Goal: Obtain resource: Obtain resource

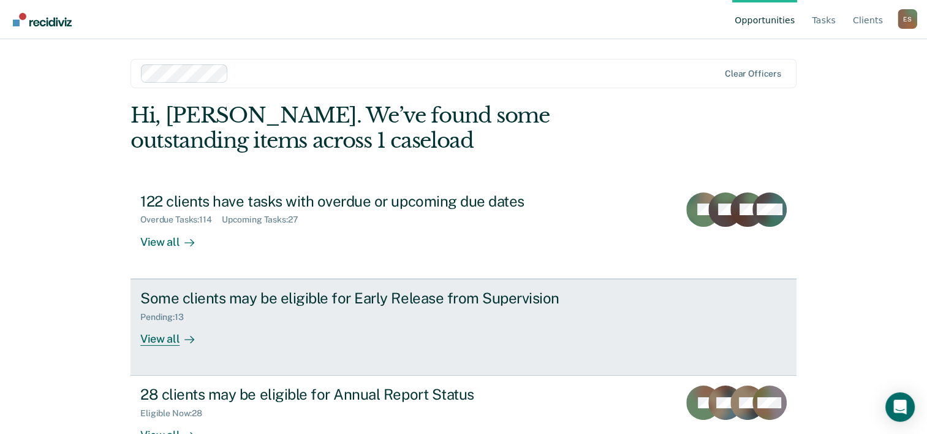
click at [277, 297] on div "Some clients may be eligible for Early Release from Supervision" at bounding box center [355, 298] width 430 height 18
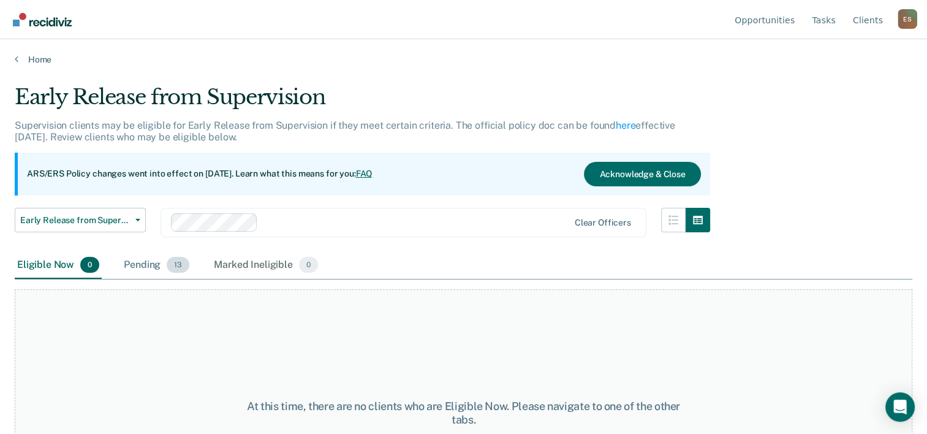
click at [141, 263] on div "Pending 13" at bounding box center [156, 265] width 70 height 27
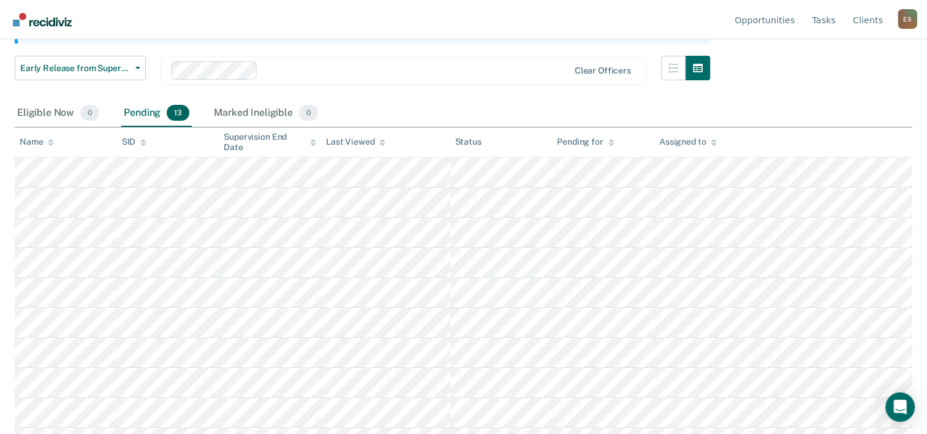
scroll to position [154, 0]
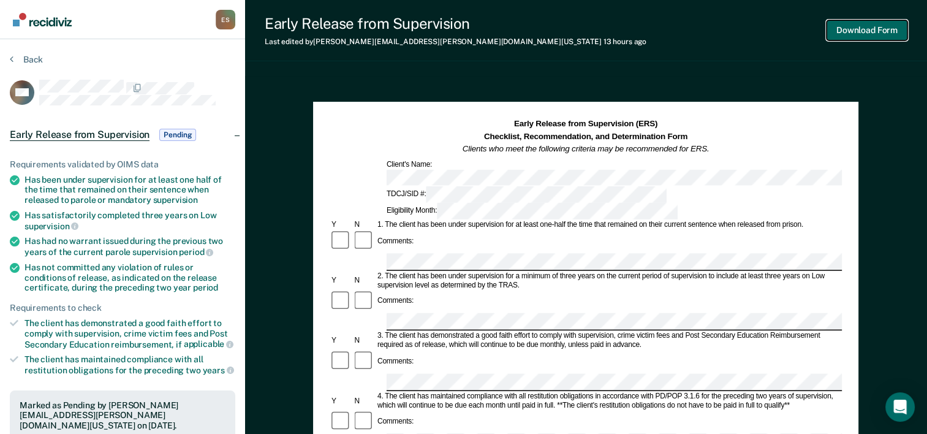
click at [866, 29] on button "Download Form" at bounding box center [866, 30] width 81 height 20
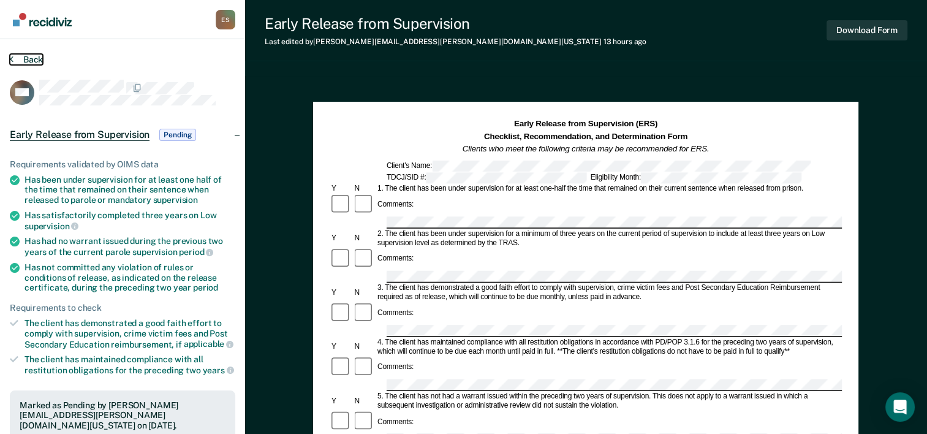
click at [26, 57] on button "Back" at bounding box center [26, 59] width 33 height 11
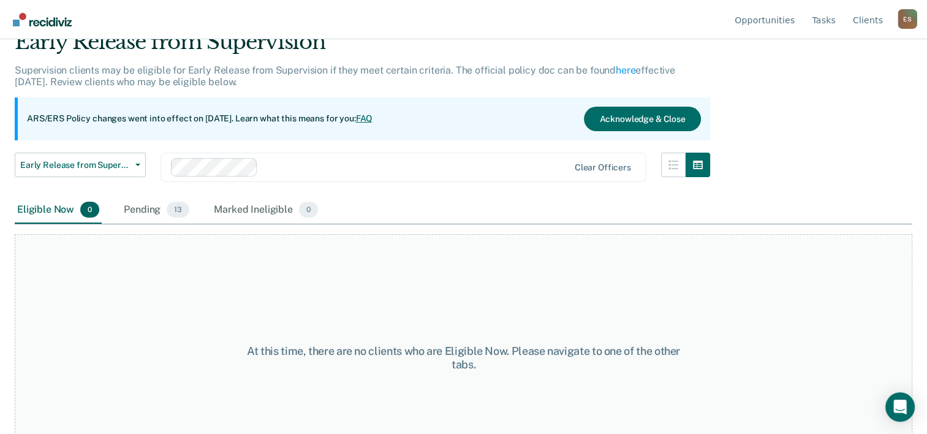
scroll to position [102, 0]
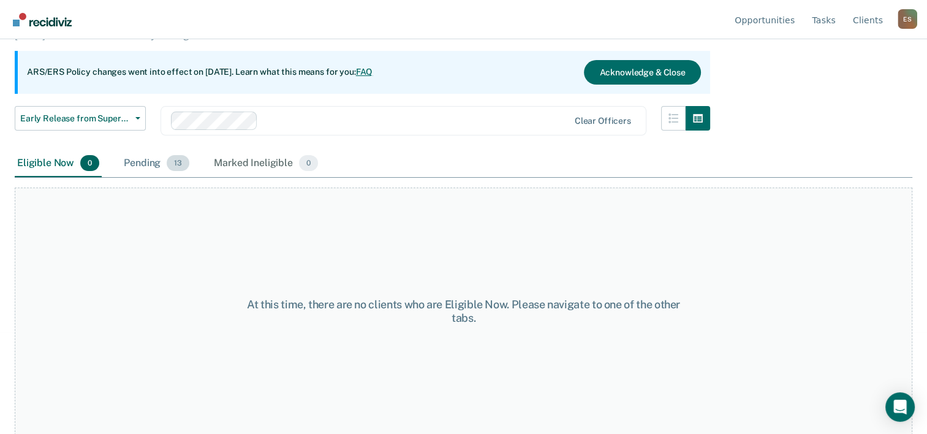
click at [144, 159] on div "Pending 13" at bounding box center [156, 163] width 70 height 27
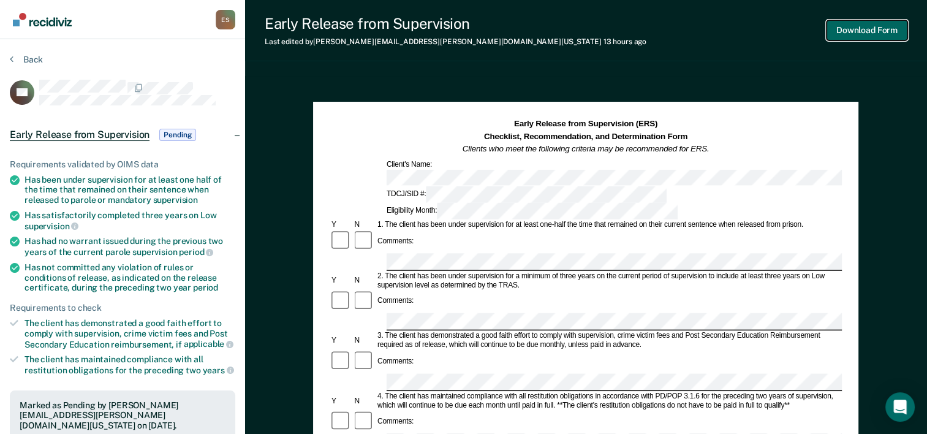
click at [855, 27] on button "Download Form" at bounding box center [866, 30] width 81 height 20
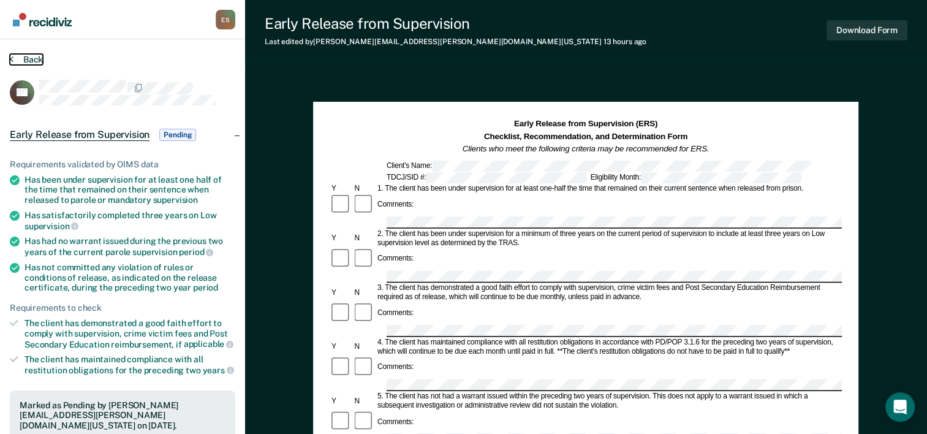
click at [17, 56] on button "Back" at bounding box center [26, 59] width 33 height 11
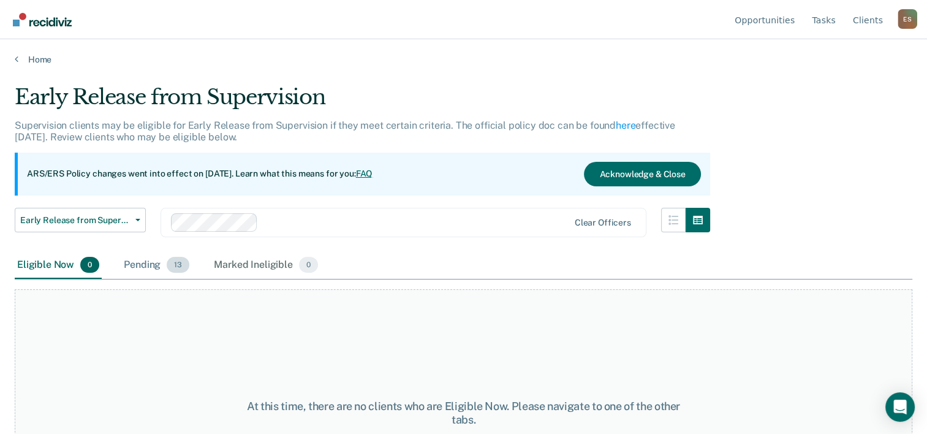
click at [148, 266] on div "Pending 13" at bounding box center [156, 265] width 70 height 27
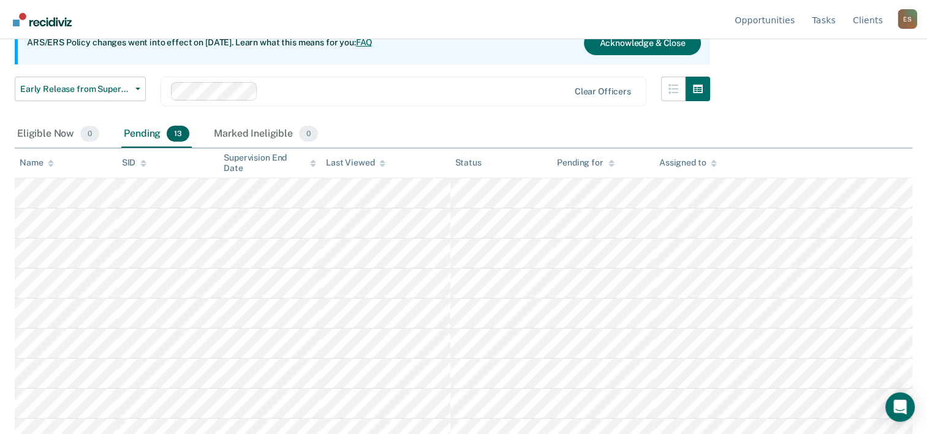
scroll to position [132, 0]
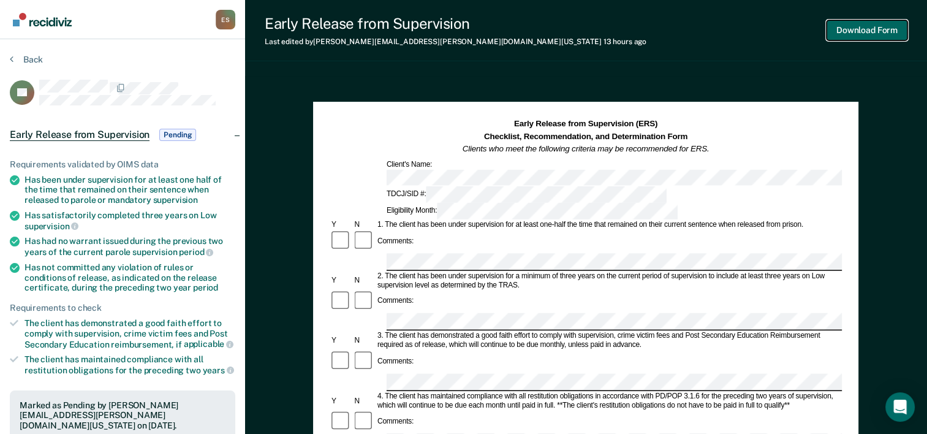
click at [861, 29] on button "Download Form" at bounding box center [866, 30] width 81 height 20
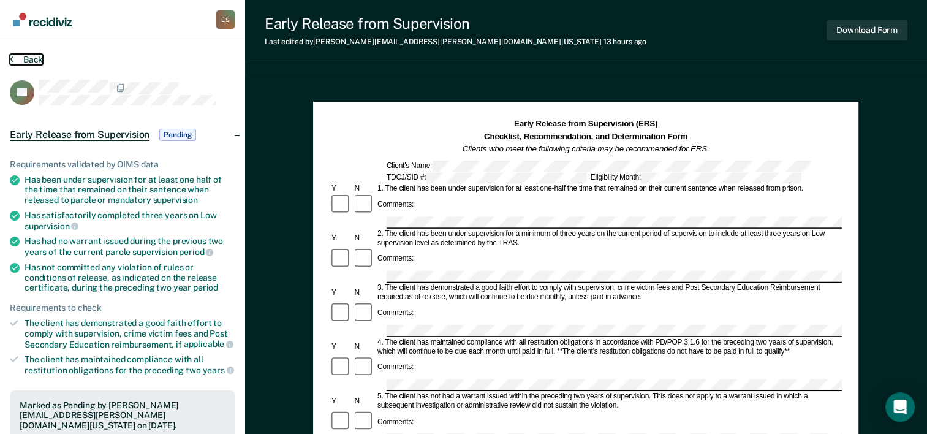
click at [25, 60] on button "Back" at bounding box center [26, 59] width 33 height 11
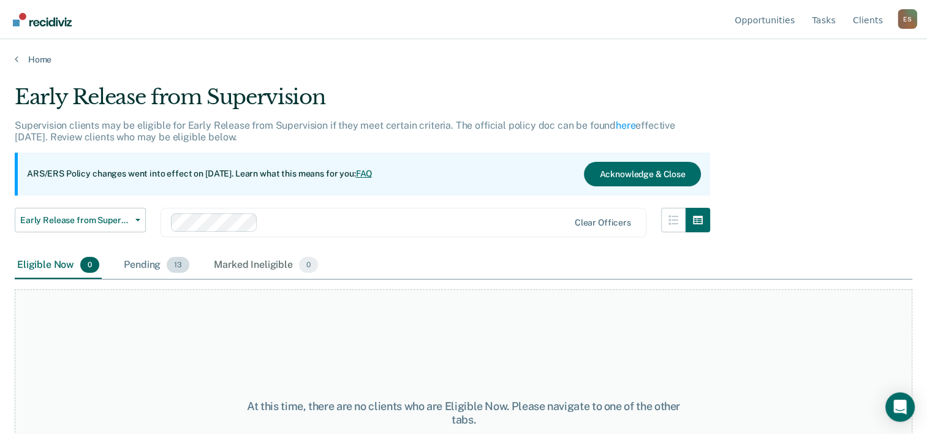
click at [152, 257] on div "Pending 13" at bounding box center [156, 265] width 70 height 27
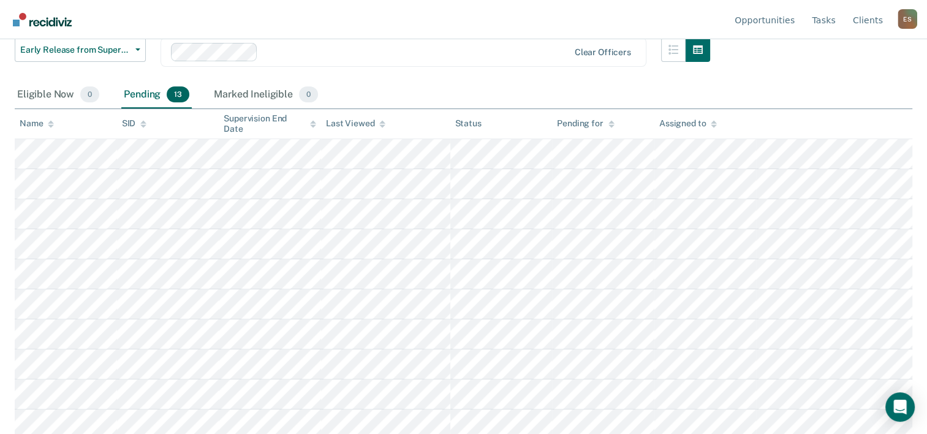
scroll to position [179, 0]
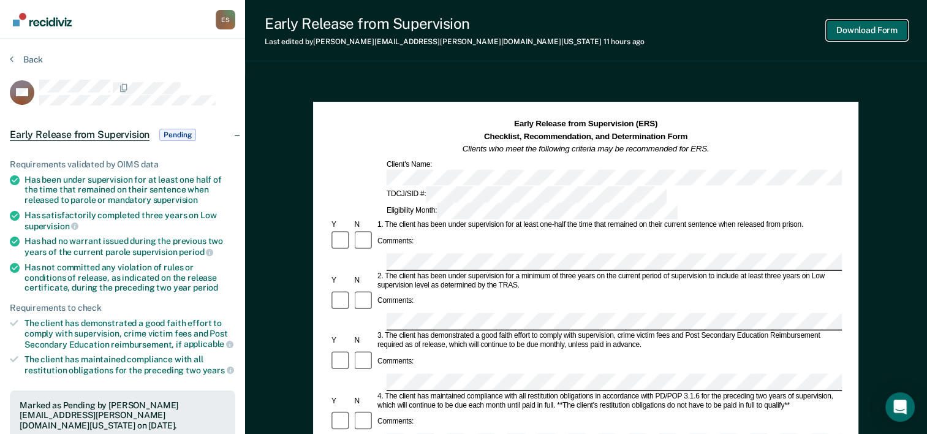
click at [858, 37] on button "Download Form" at bounding box center [866, 30] width 81 height 20
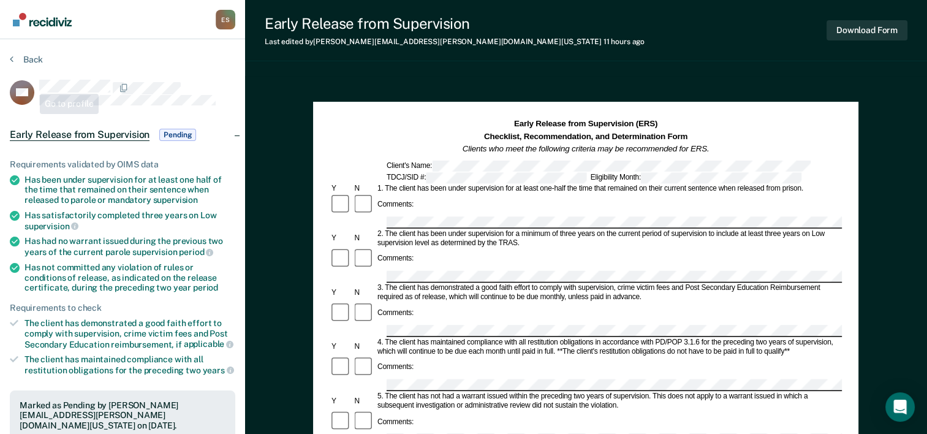
click at [16, 64] on div "Back" at bounding box center [122, 67] width 225 height 26
click at [20, 60] on button "Back" at bounding box center [26, 59] width 33 height 11
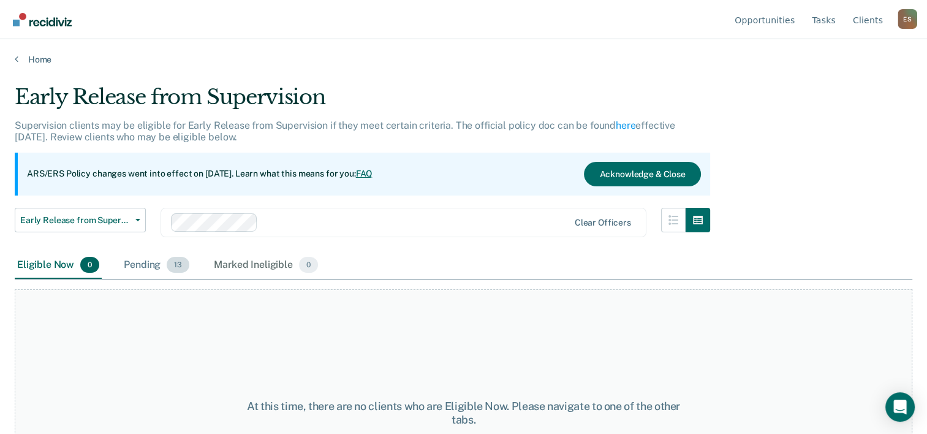
click at [140, 261] on div "Pending 13" at bounding box center [156, 265] width 70 height 27
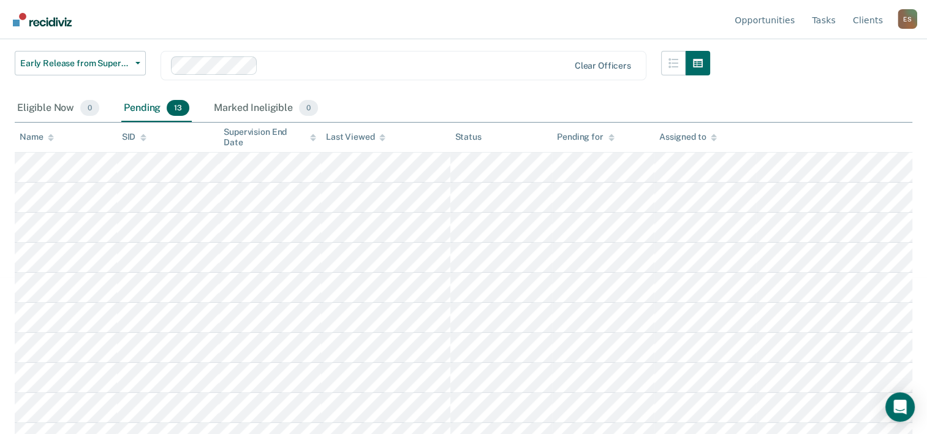
scroll to position [172, 0]
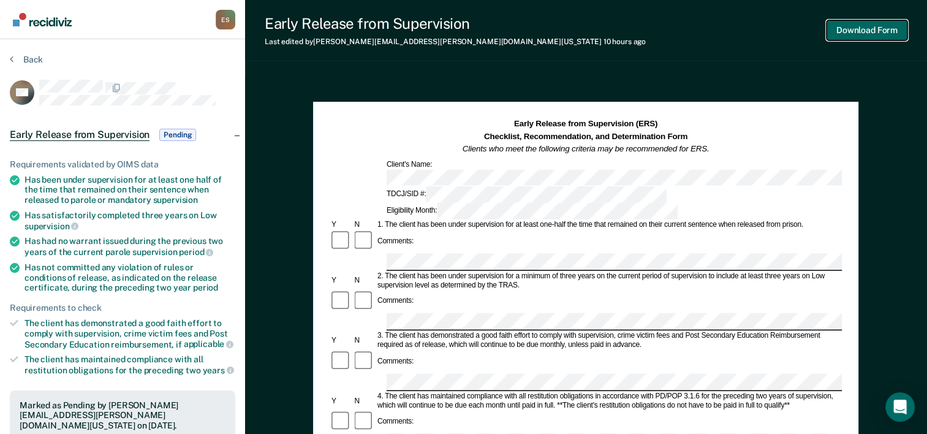
click at [877, 30] on button "Download Form" at bounding box center [866, 30] width 81 height 20
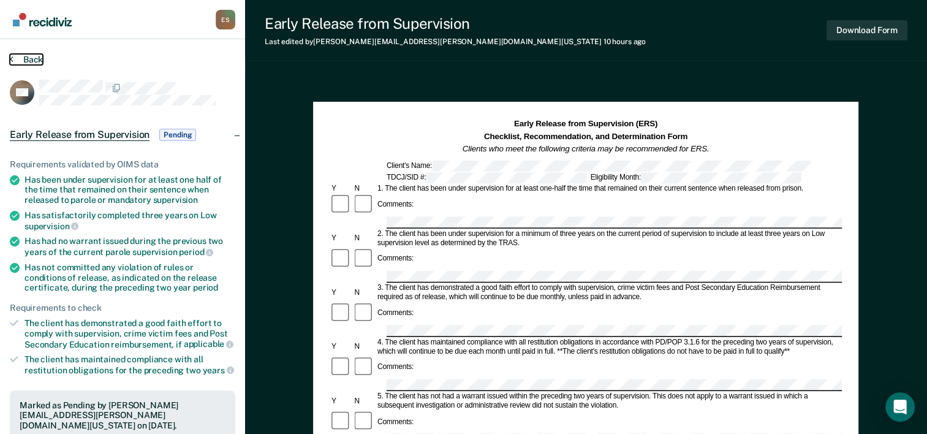
click at [32, 59] on button "Back" at bounding box center [26, 59] width 33 height 11
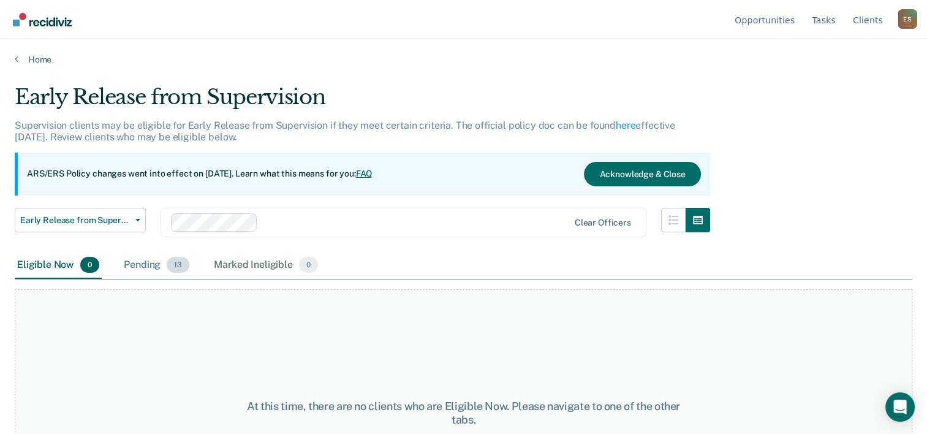
click at [135, 262] on div "Pending 13" at bounding box center [156, 265] width 70 height 27
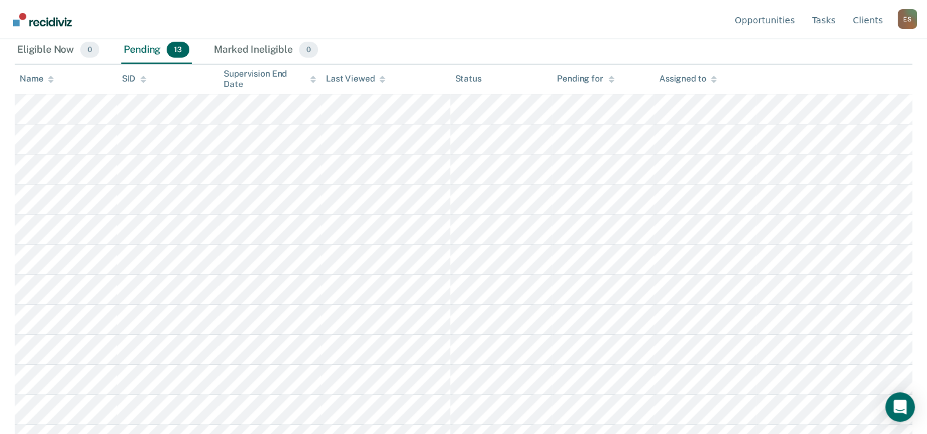
scroll to position [228, 0]
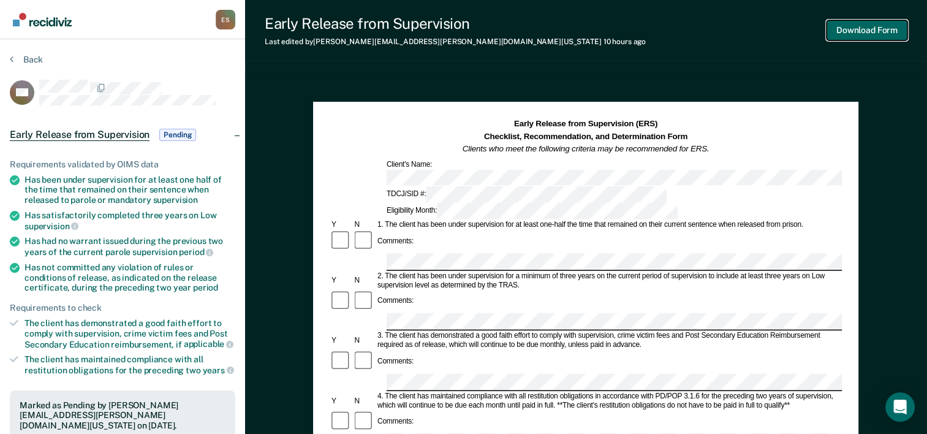
click at [850, 32] on button "Download Form" at bounding box center [866, 30] width 81 height 20
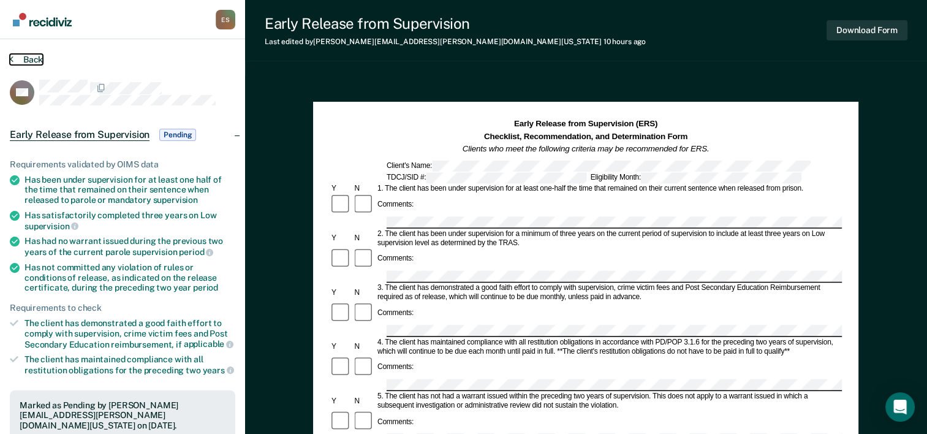
click at [37, 56] on button "Back" at bounding box center [26, 59] width 33 height 11
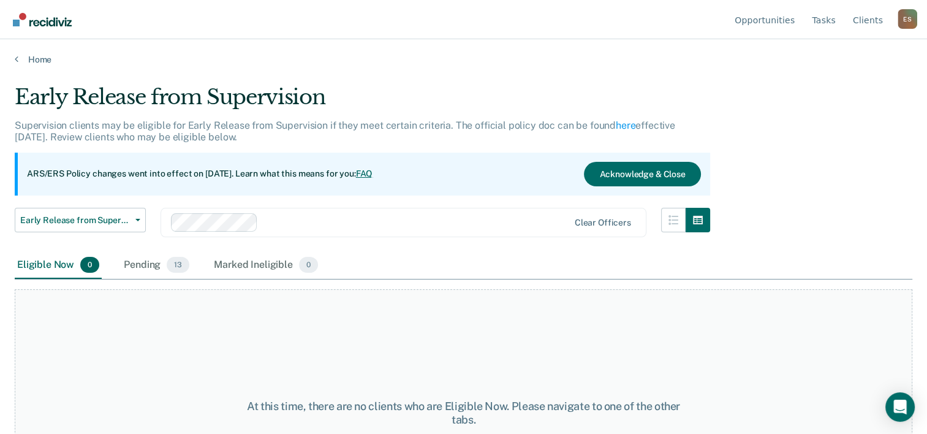
scroll to position [102, 0]
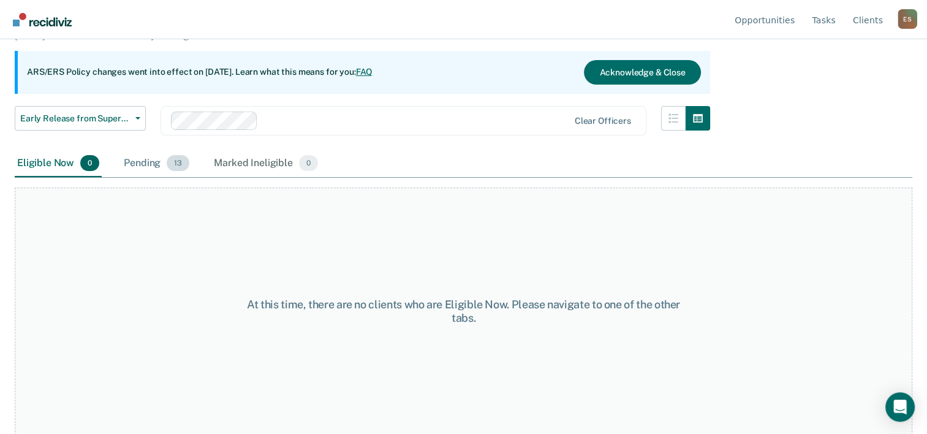
click at [145, 157] on div "Pending 13" at bounding box center [156, 163] width 70 height 27
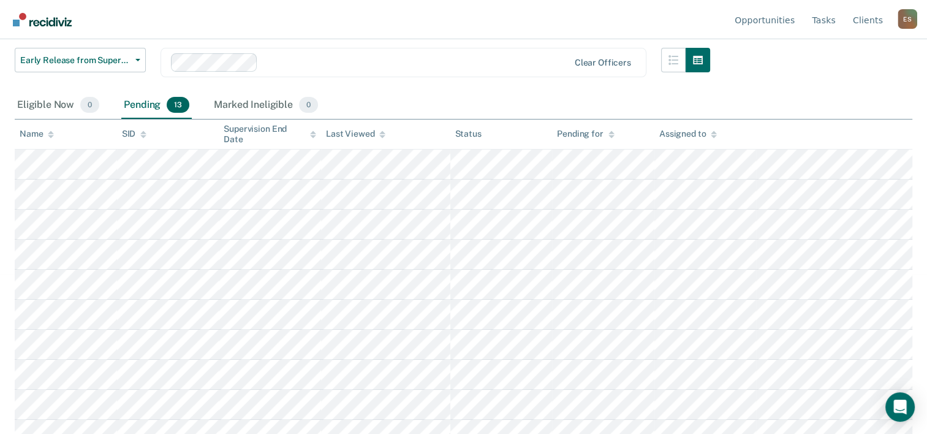
scroll to position [183, 0]
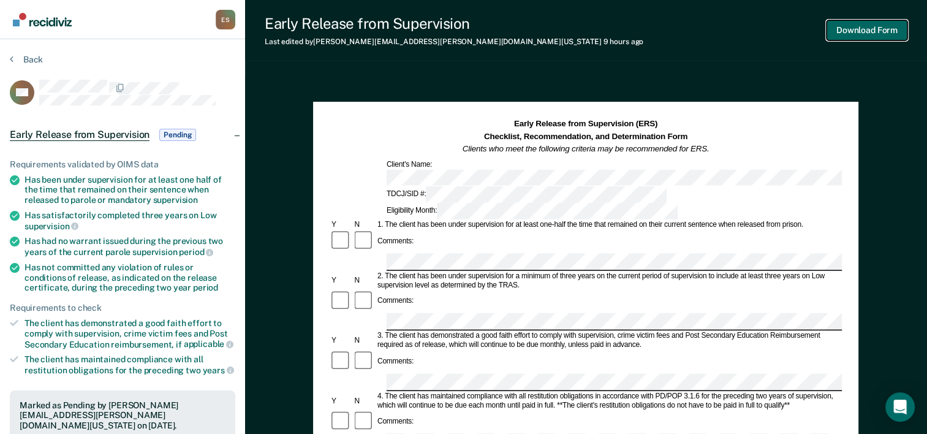
click at [856, 32] on button "Download Form" at bounding box center [866, 30] width 81 height 20
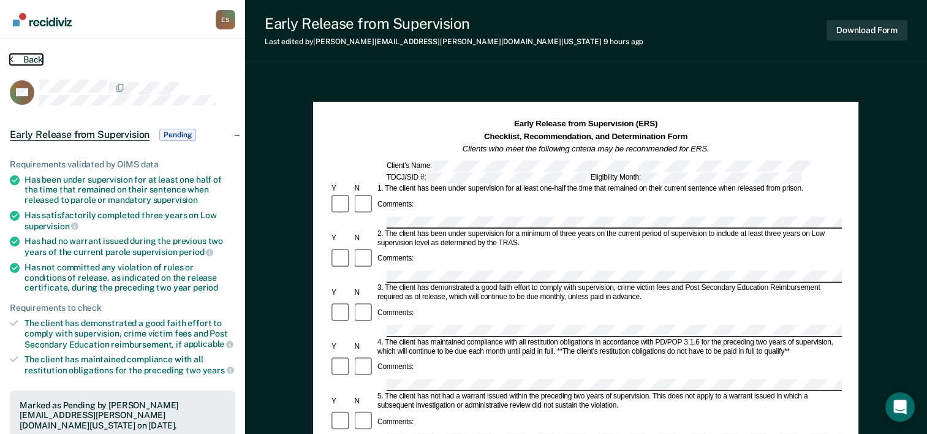
click at [21, 58] on button "Back" at bounding box center [26, 59] width 33 height 11
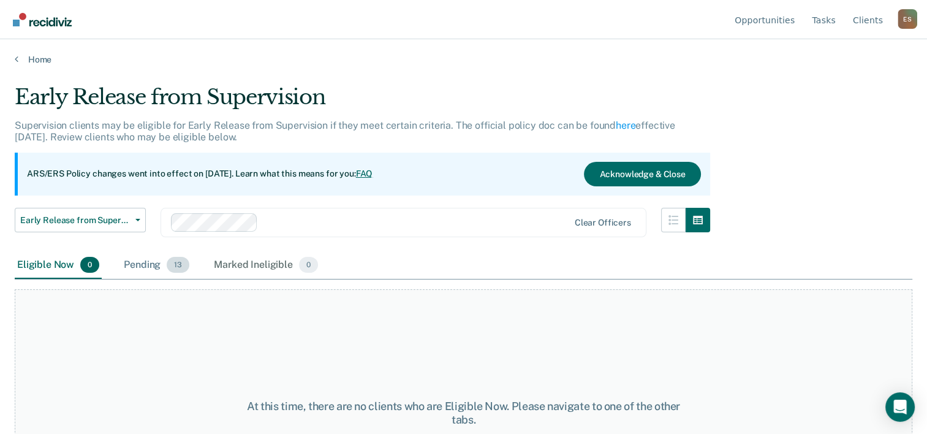
click at [136, 260] on div "Pending 13" at bounding box center [156, 265] width 70 height 27
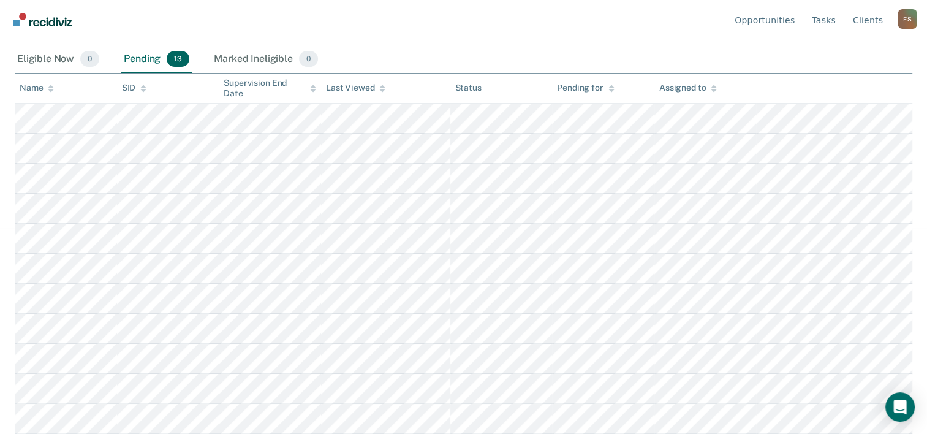
scroll to position [208, 0]
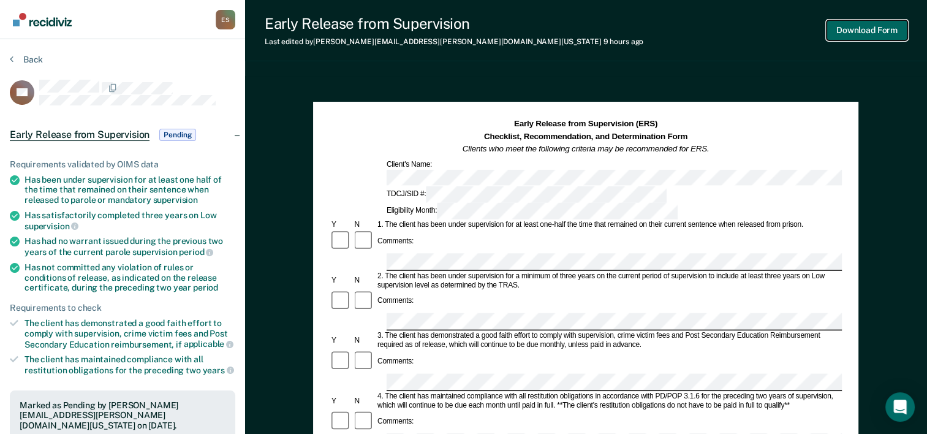
click at [850, 32] on button "Download Form" at bounding box center [866, 30] width 81 height 20
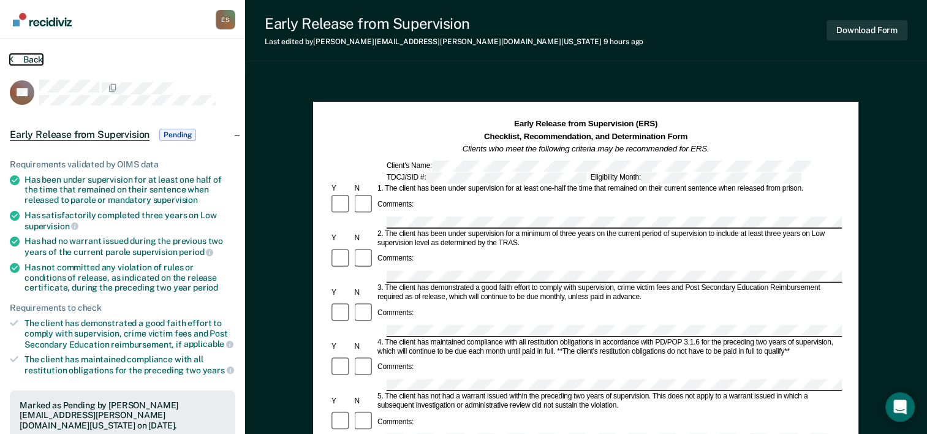
click at [12, 55] on icon at bounding box center [12, 59] width 4 height 10
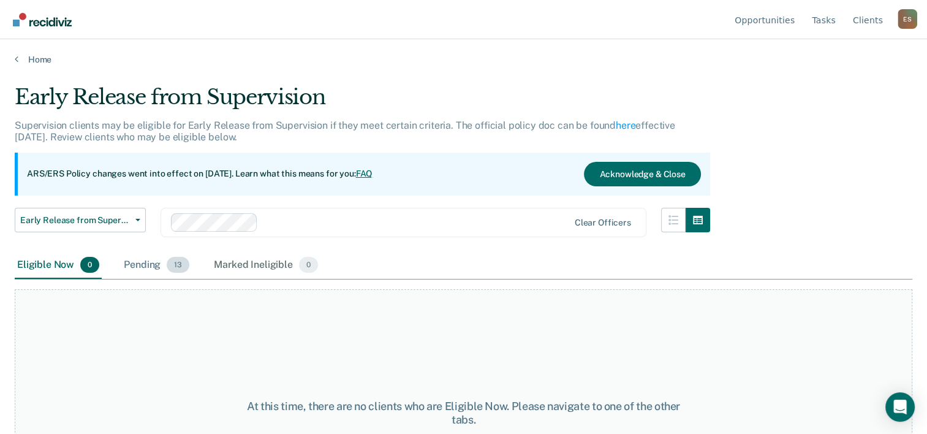
click at [145, 260] on div "Pending 13" at bounding box center [156, 265] width 70 height 27
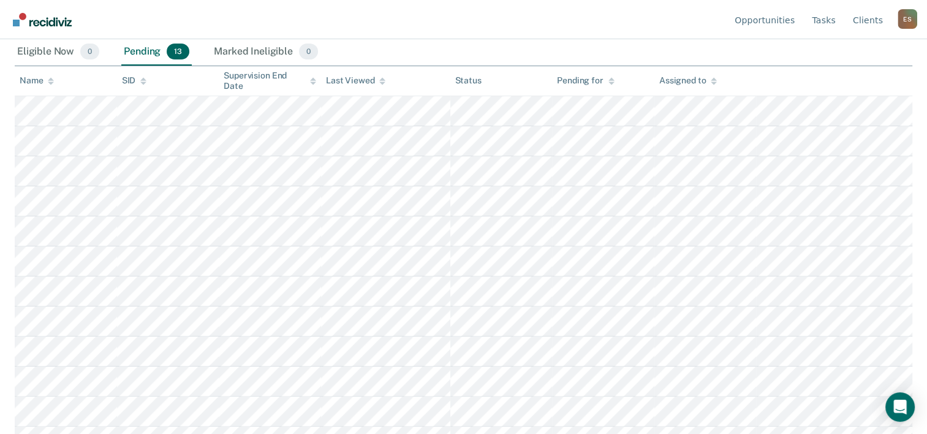
scroll to position [265, 0]
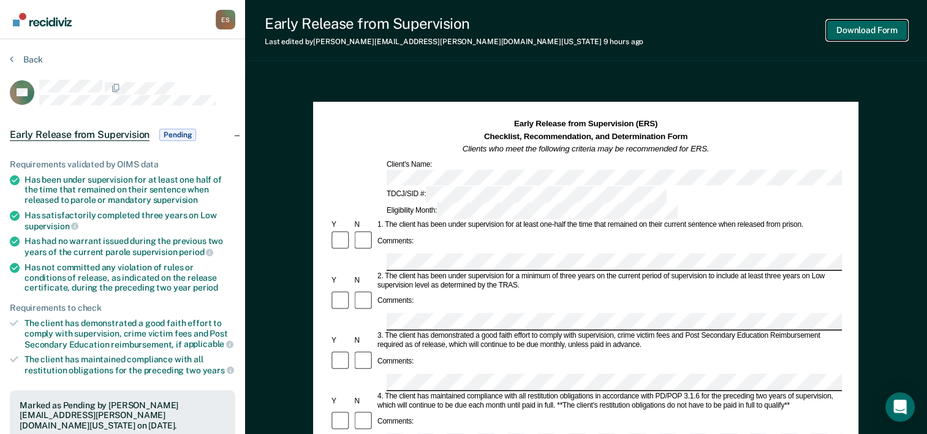
click at [872, 33] on button "Download Form" at bounding box center [866, 30] width 81 height 20
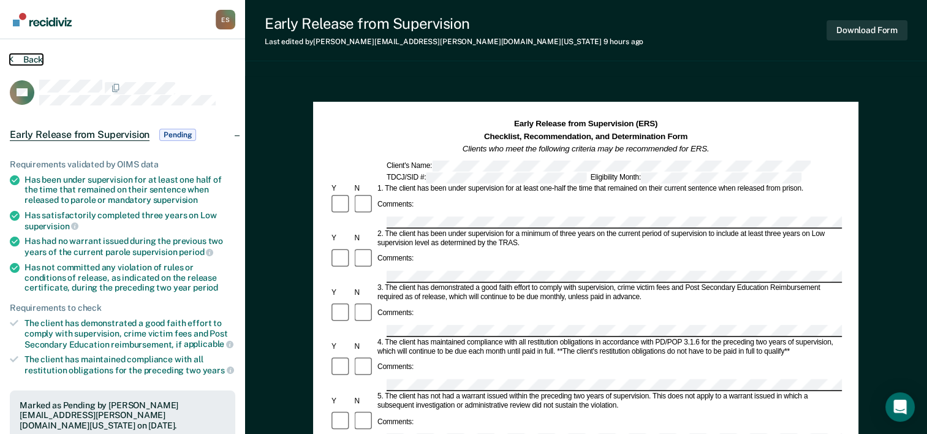
click at [34, 58] on button "Back" at bounding box center [26, 59] width 33 height 11
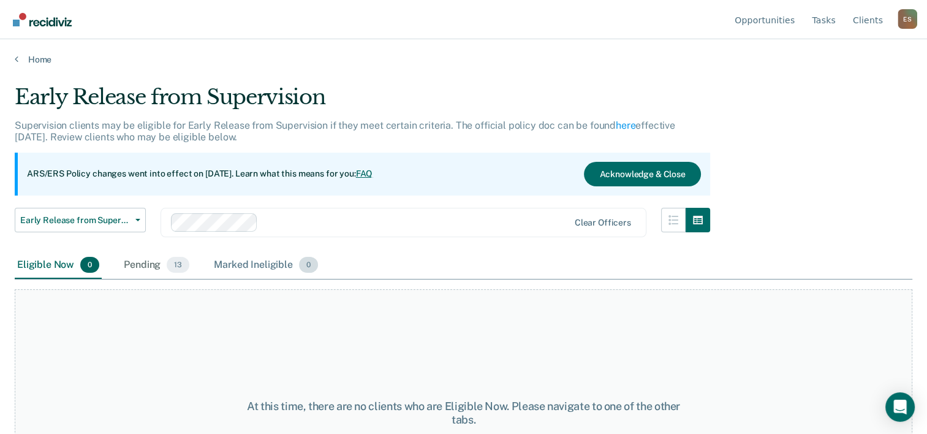
scroll to position [102, 0]
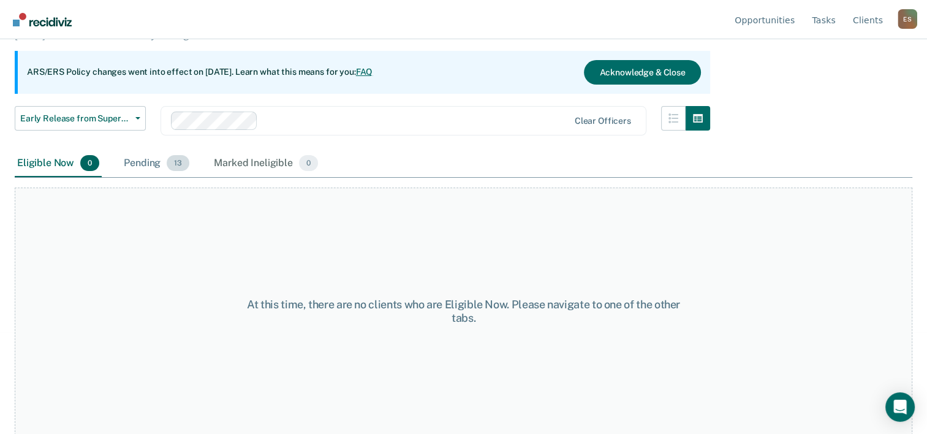
click at [149, 162] on div "Pending 13" at bounding box center [156, 163] width 70 height 27
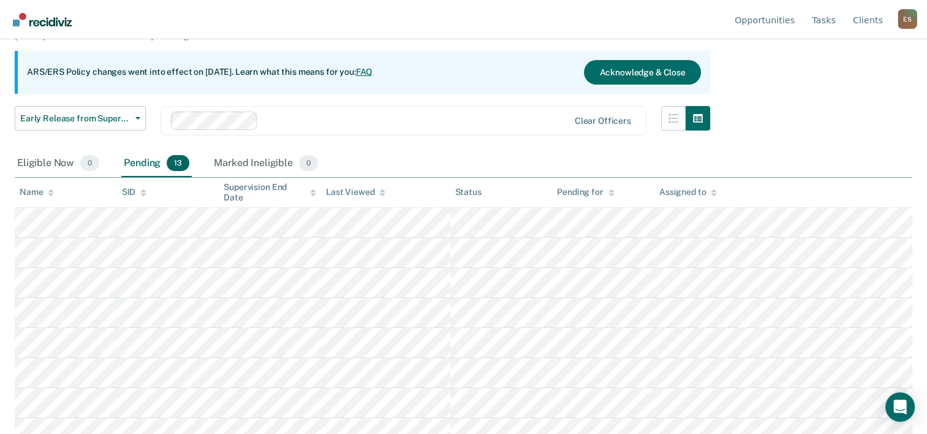
scroll to position [265, 0]
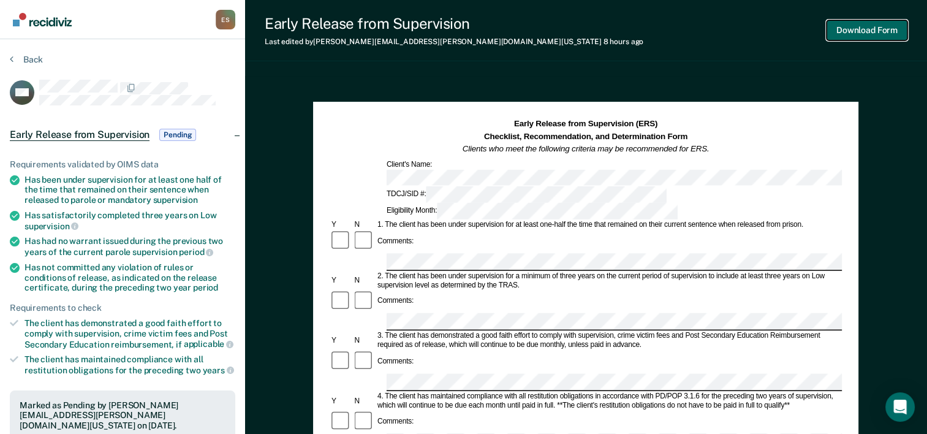
click at [860, 29] on button "Download Form" at bounding box center [866, 30] width 81 height 20
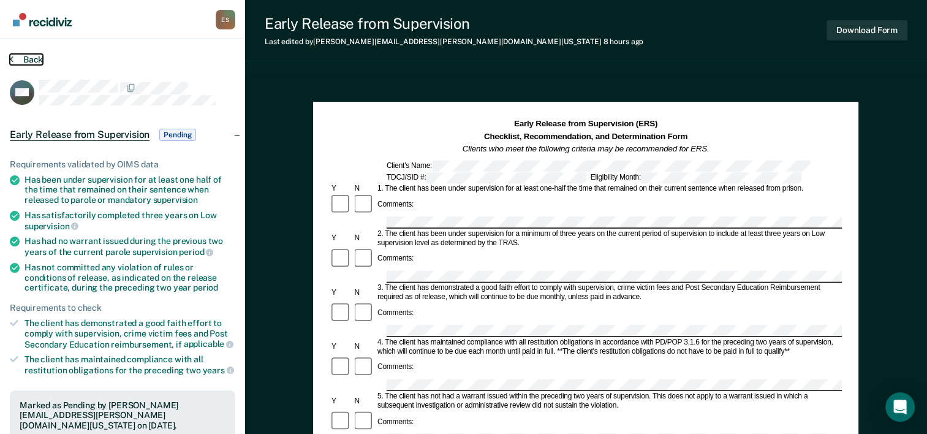
click at [36, 58] on button "Back" at bounding box center [26, 59] width 33 height 11
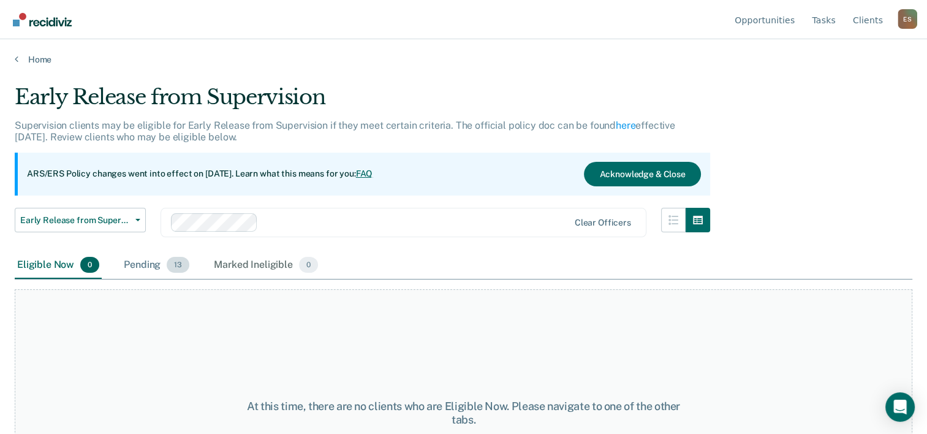
click at [137, 261] on div "Pending 13" at bounding box center [156, 265] width 70 height 27
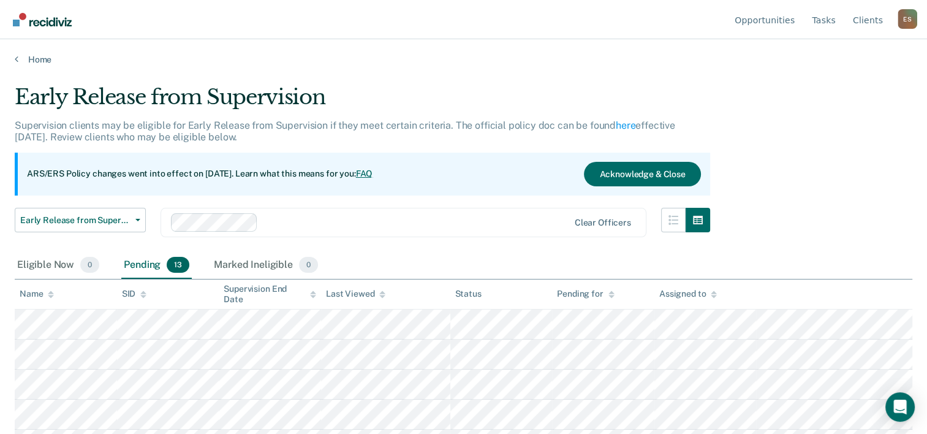
scroll to position [265, 0]
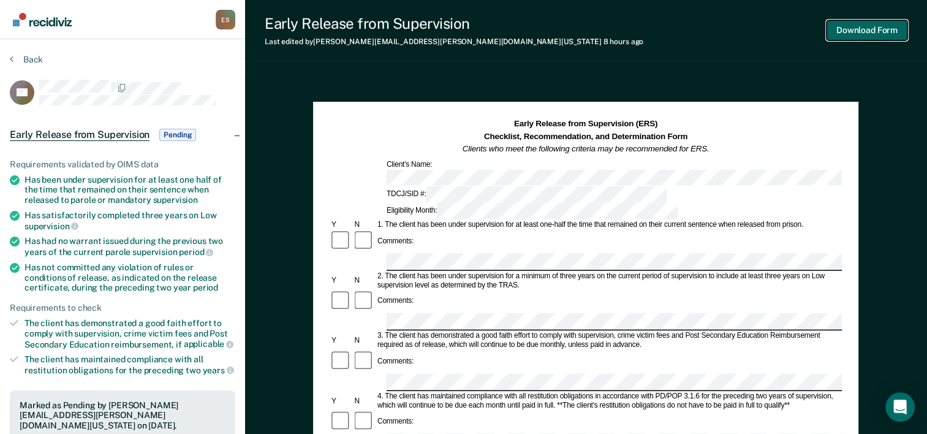
click at [860, 26] on button "Download Form" at bounding box center [866, 30] width 81 height 20
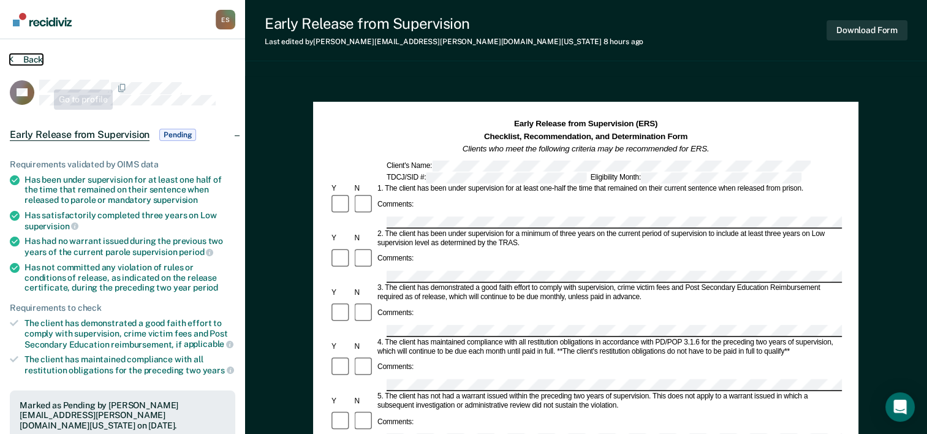
click at [31, 60] on button "Back" at bounding box center [26, 59] width 33 height 11
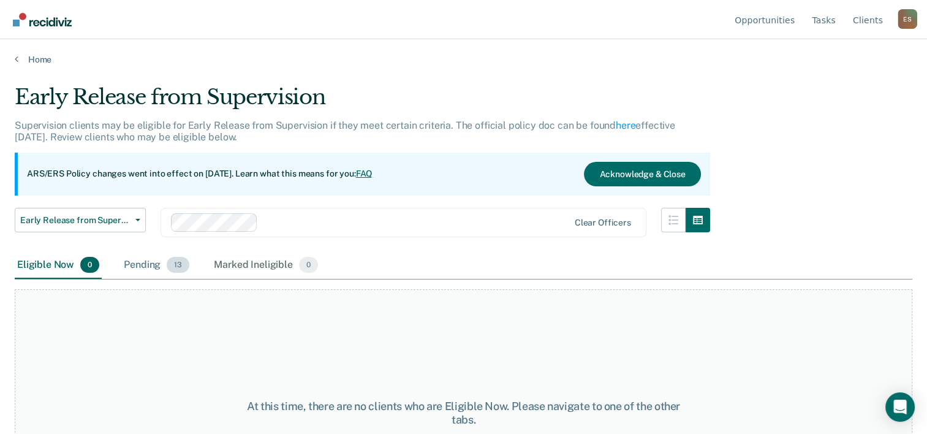
click at [140, 260] on div "Pending 13" at bounding box center [156, 265] width 70 height 27
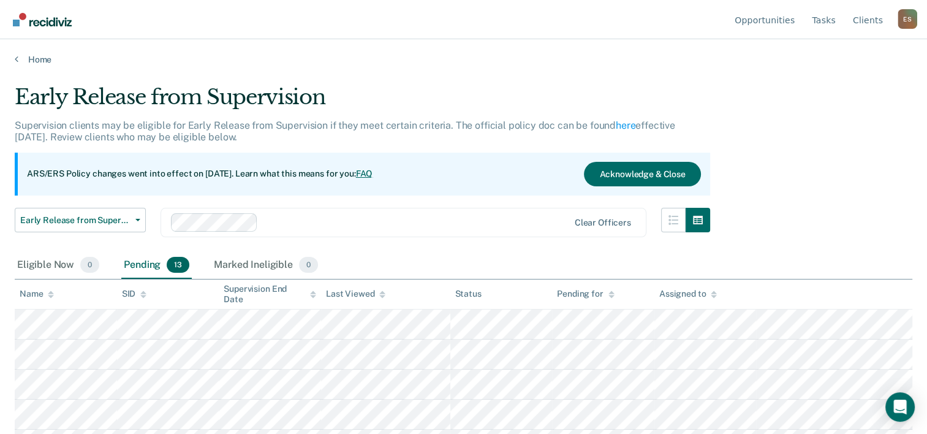
scroll to position [265, 0]
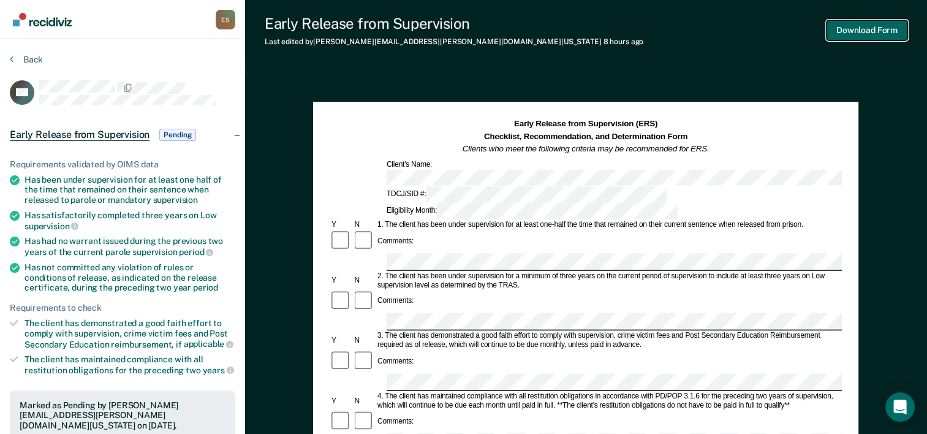
click at [869, 36] on button "Download Form" at bounding box center [866, 30] width 81 height 20
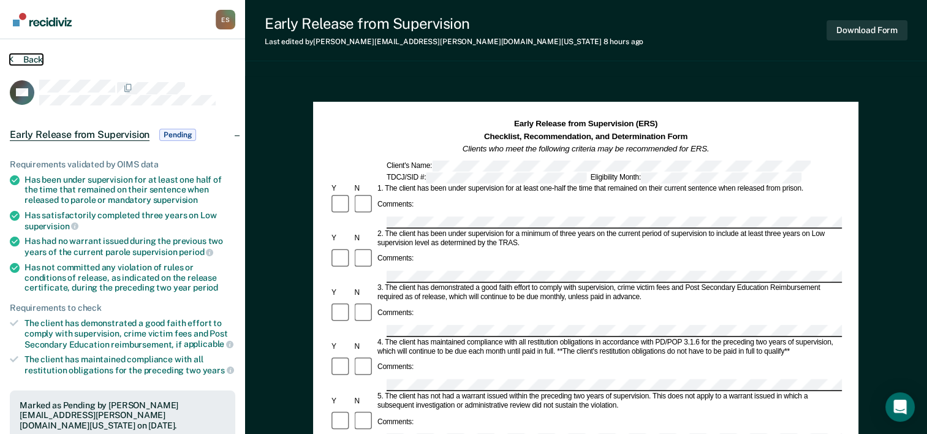
click at [31, 55] on button "Back" at bounding box center [26, 59] width 33 height 11
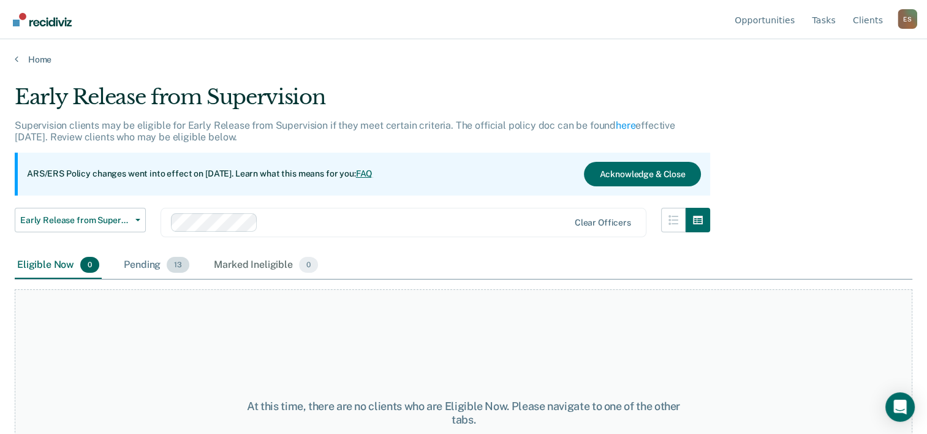
click at [146, 265] on div "Pending 13" at bounding box center [156, 265] width 70 height 27
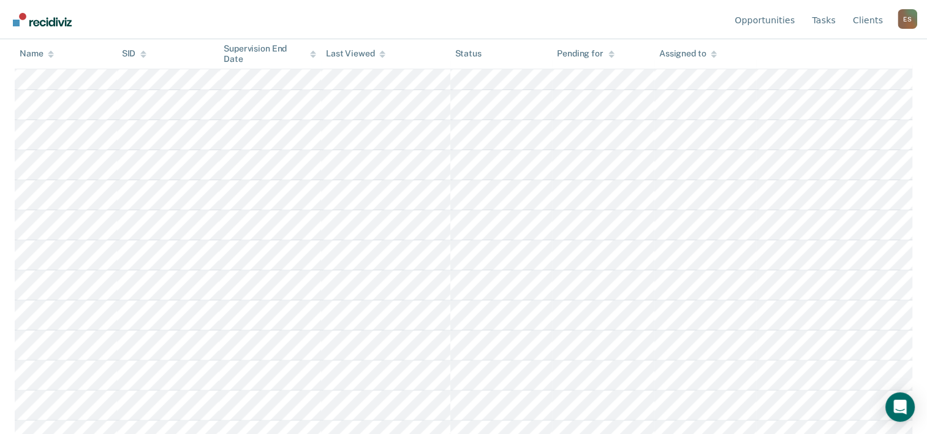
scroll to position [265, 0]
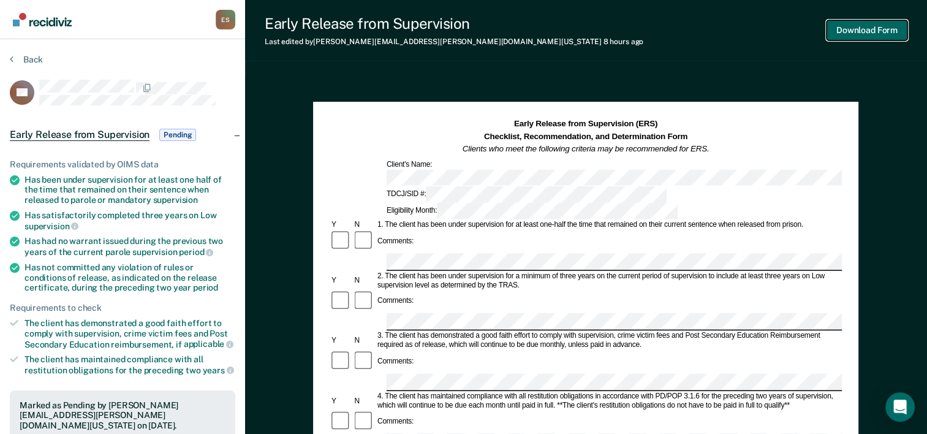
click at [862, 32] on button "Download Form" at bounding box center [866, 30] width 81 height 20
